Goal: Task Accomplishment & Management: Manage account settings

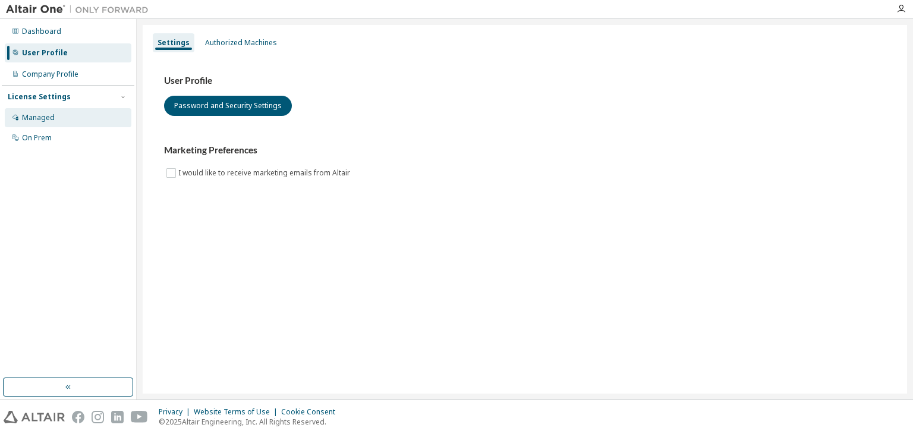
click at [43, 122] on div "Managed" at bounding box center [38, 118] width 33 height 10
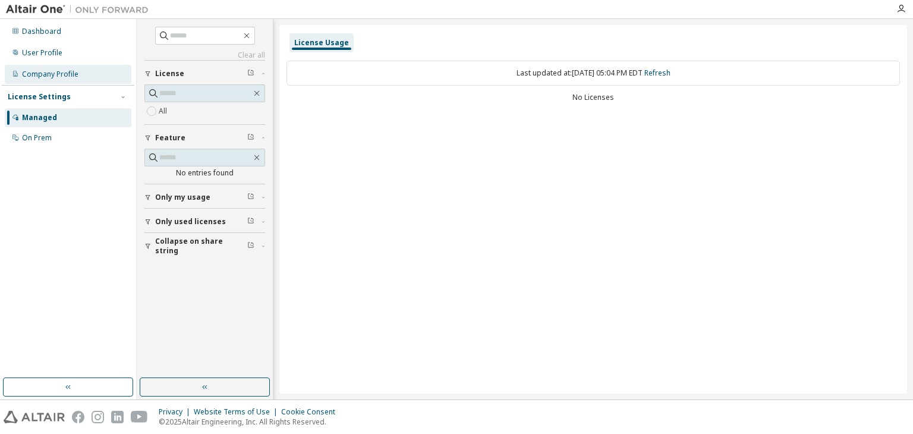
click at [46, 73] on div "Company Profile" at bounding box center [50, 75] width 56 height 10
